Goal: Browse casually

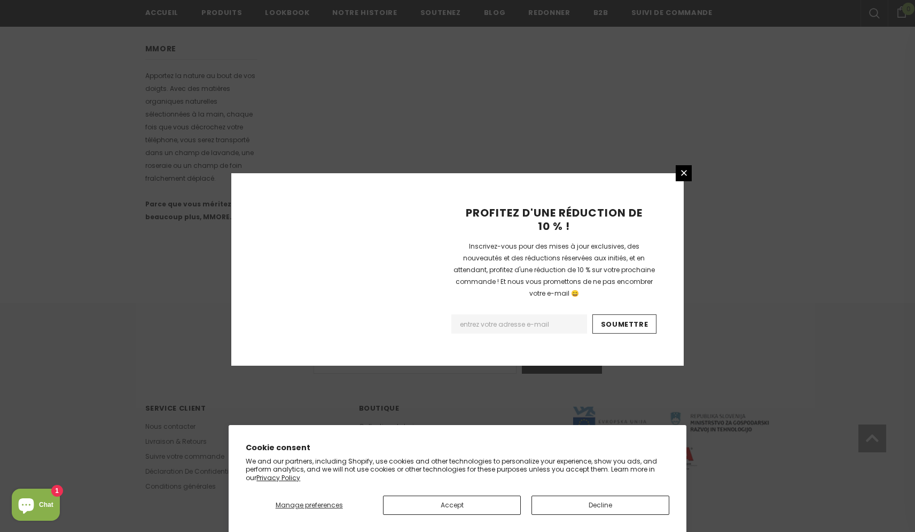
scroll to position [589, 0]
